Goal: Transaction & Acquisition: Purchase product/service

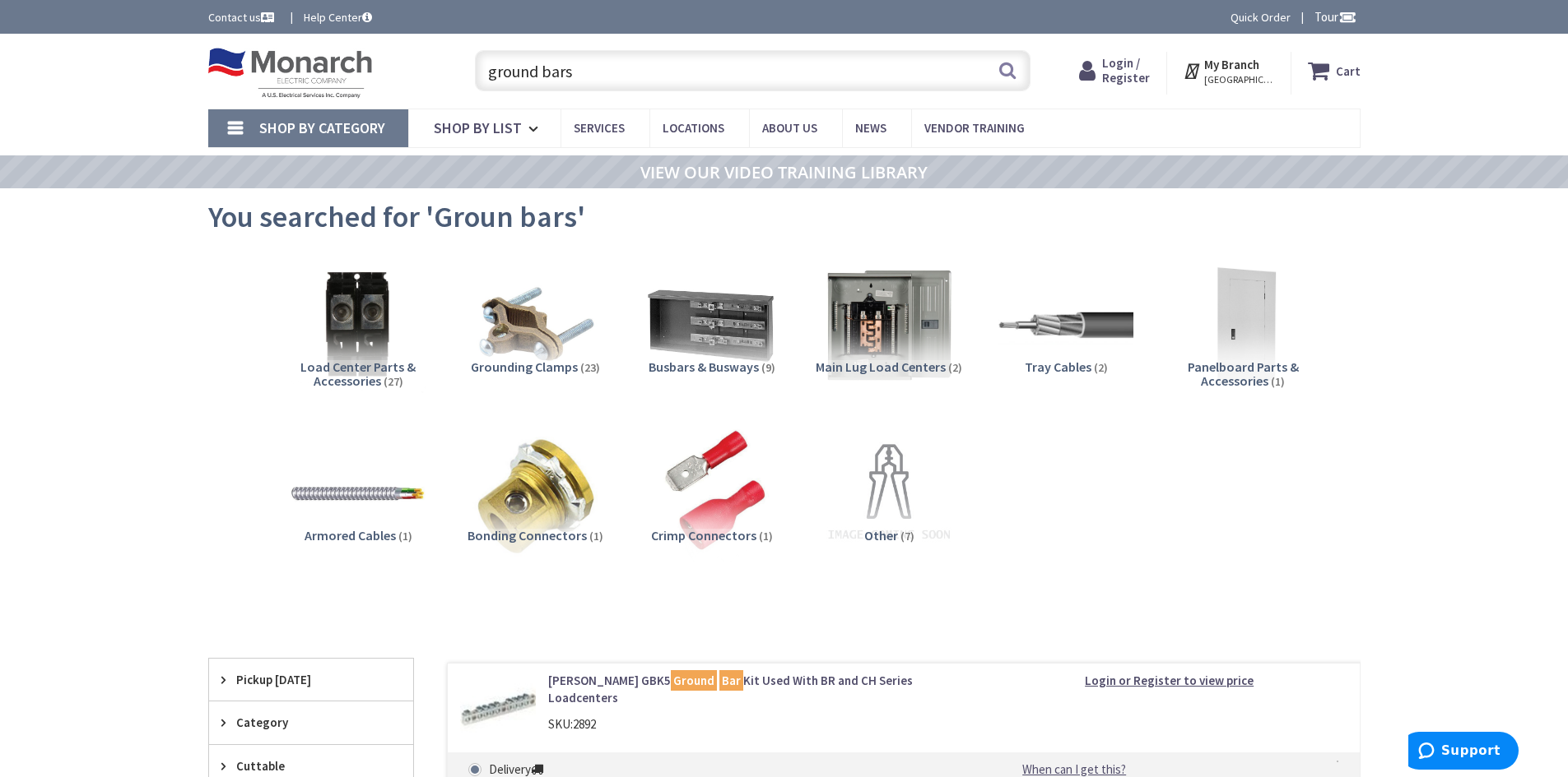
type input "ground bars"
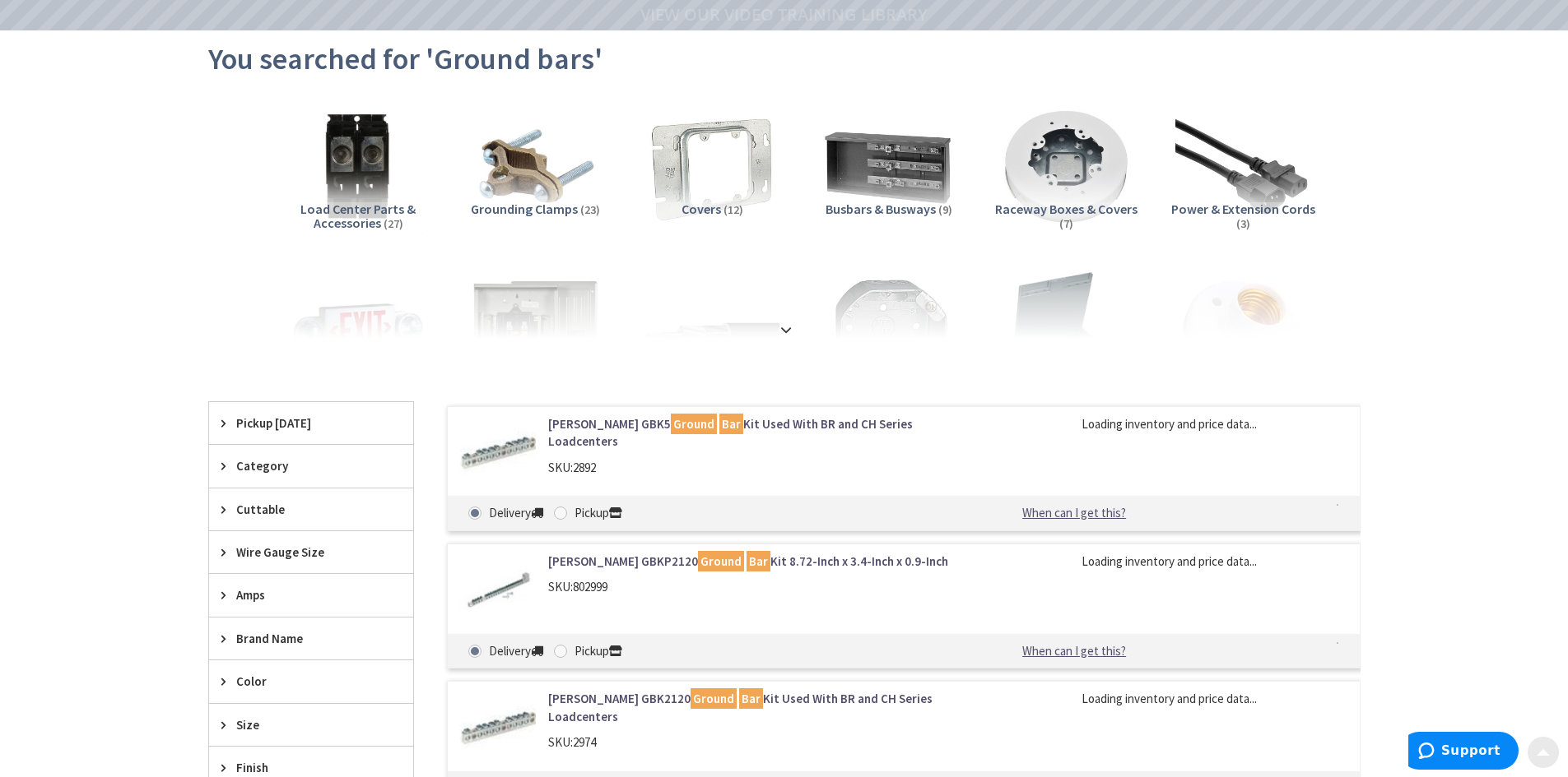
scroll to position [164, 0]
